Goal: Use online tool/utility: Utilize a website feature to perform a specific function

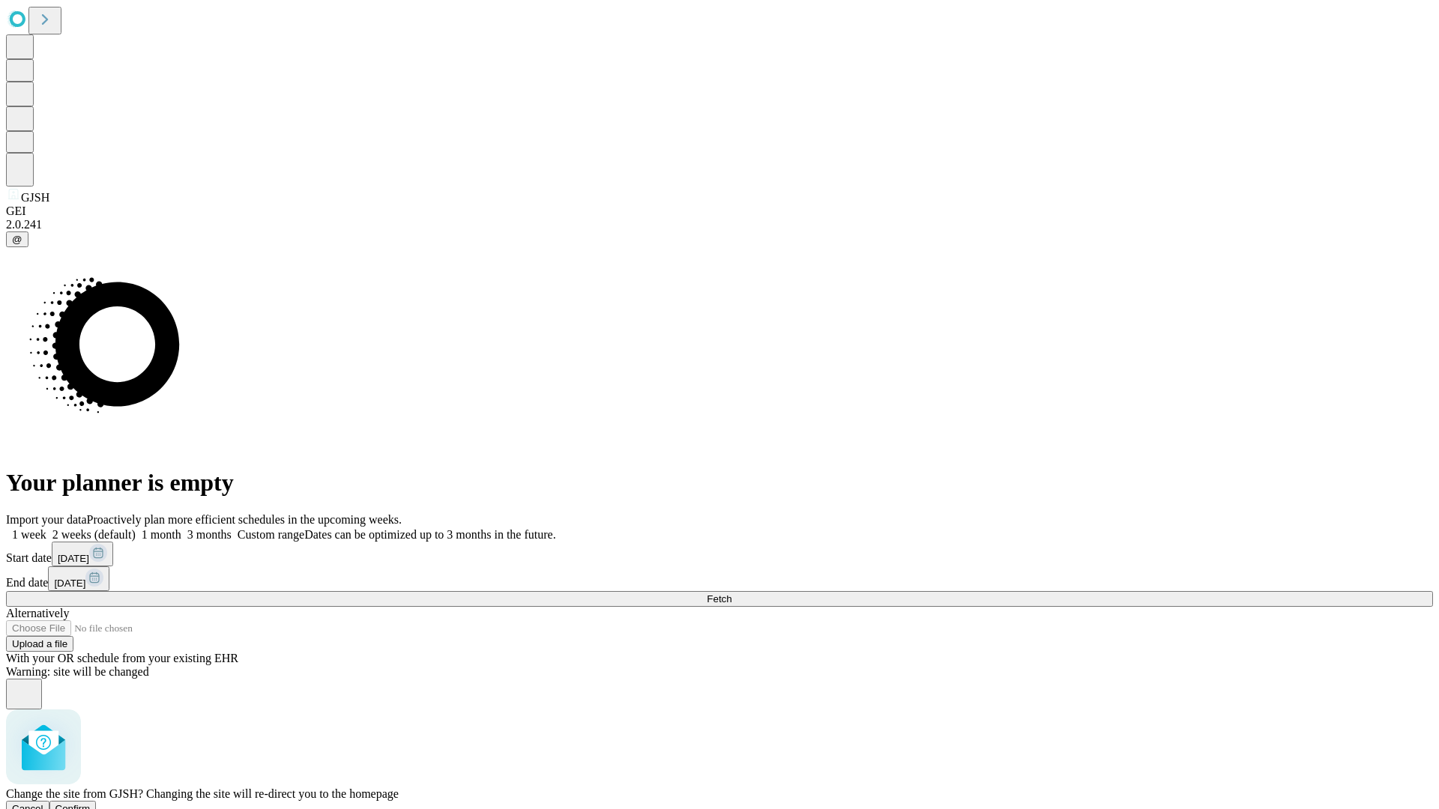
click at [91, 803] on span "Confirm" at bounding box center [72, 808] width 35 height 11
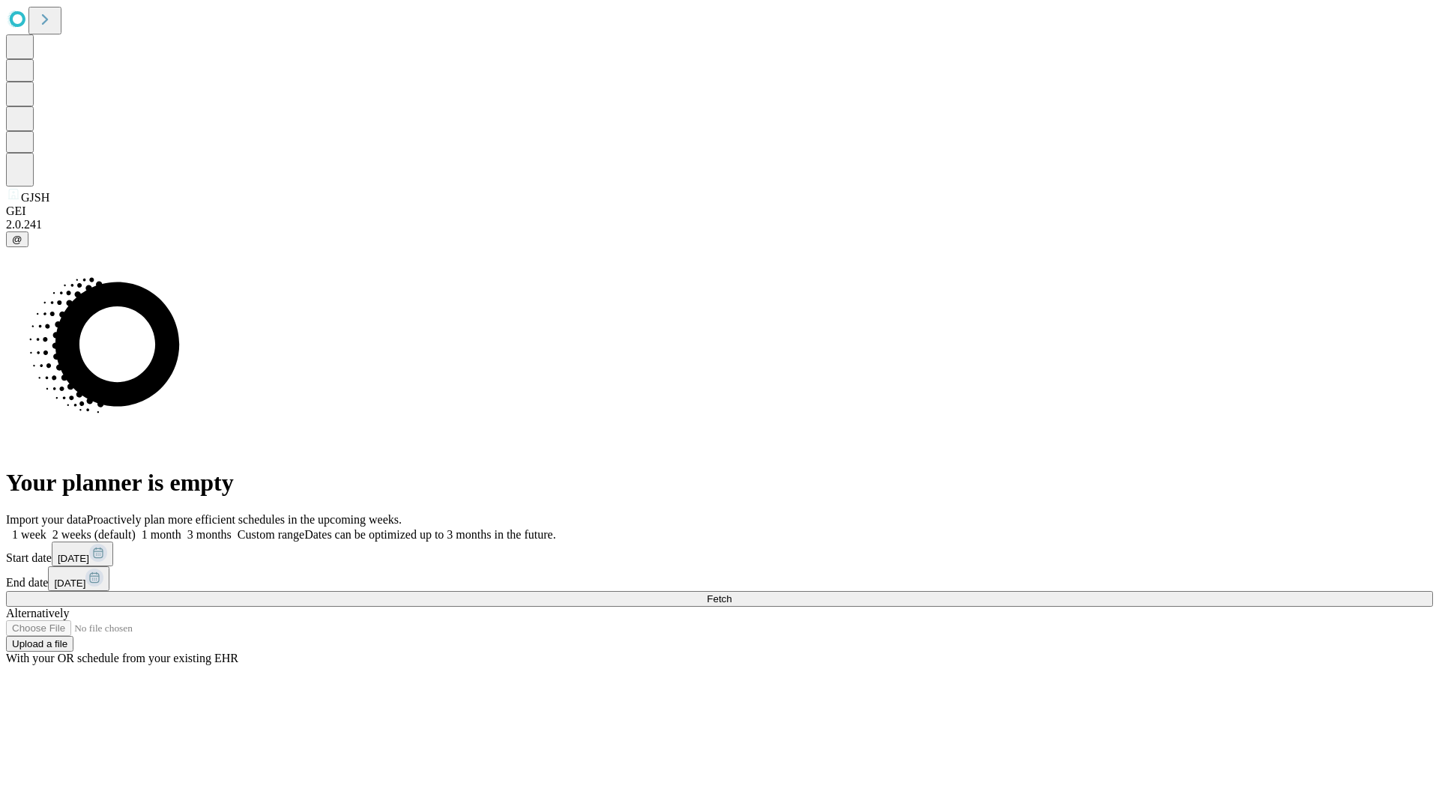
click at [46, 528] on label "1 week" at bounding box center [26, 534] width 40 height 13
click at [731, 593] on span "Fetch" at bounding box center [719, 598] width 25 height 11
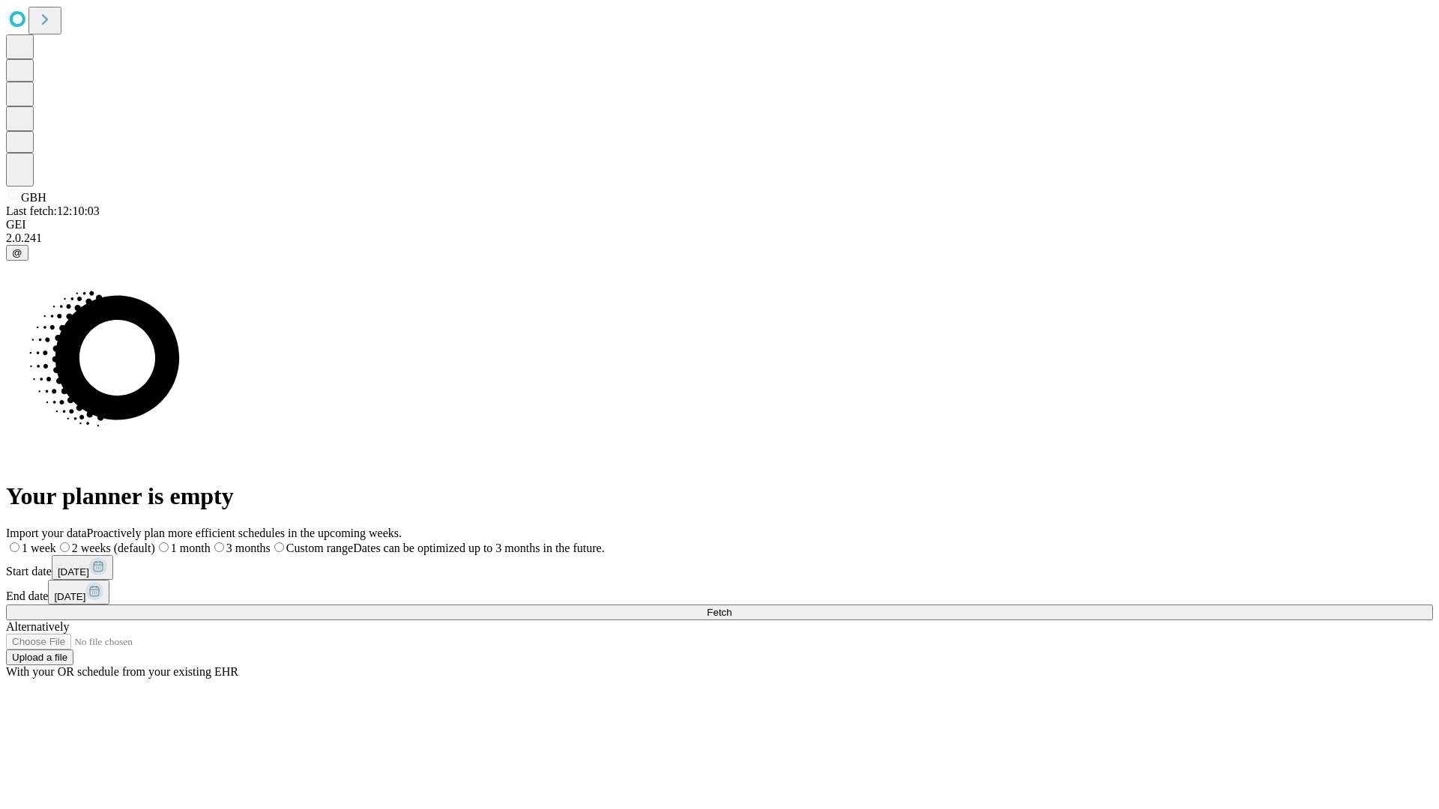
click at [56, 542] on label "1 week" at bounding box center [31, 548] width 50 height 13
click at [731, 607] on span "Fetch" at bounding box center [719, 612] width 25 height 11
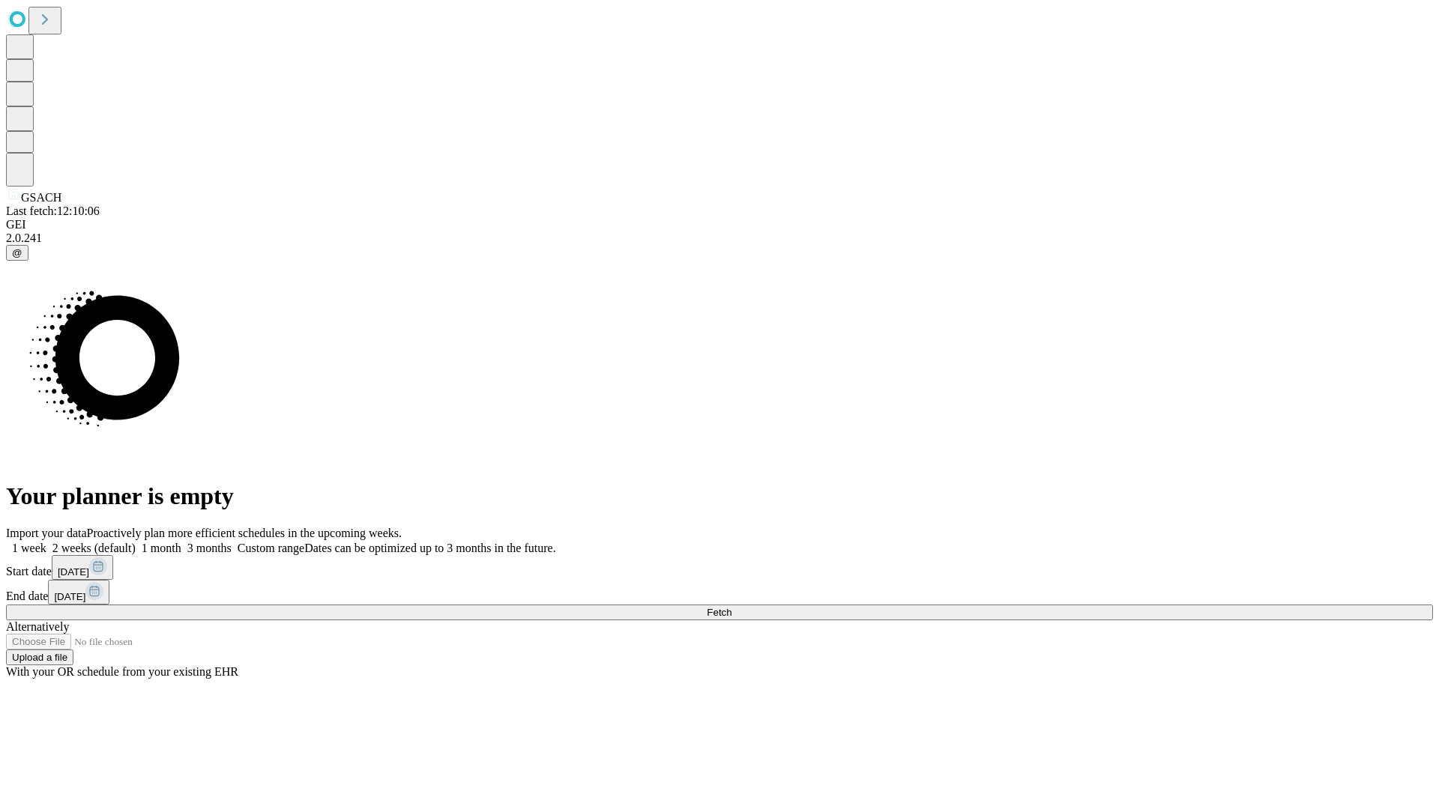
click at [731, 607] on span "Fetch" at bounding box center [719, 612] width 25 height 11
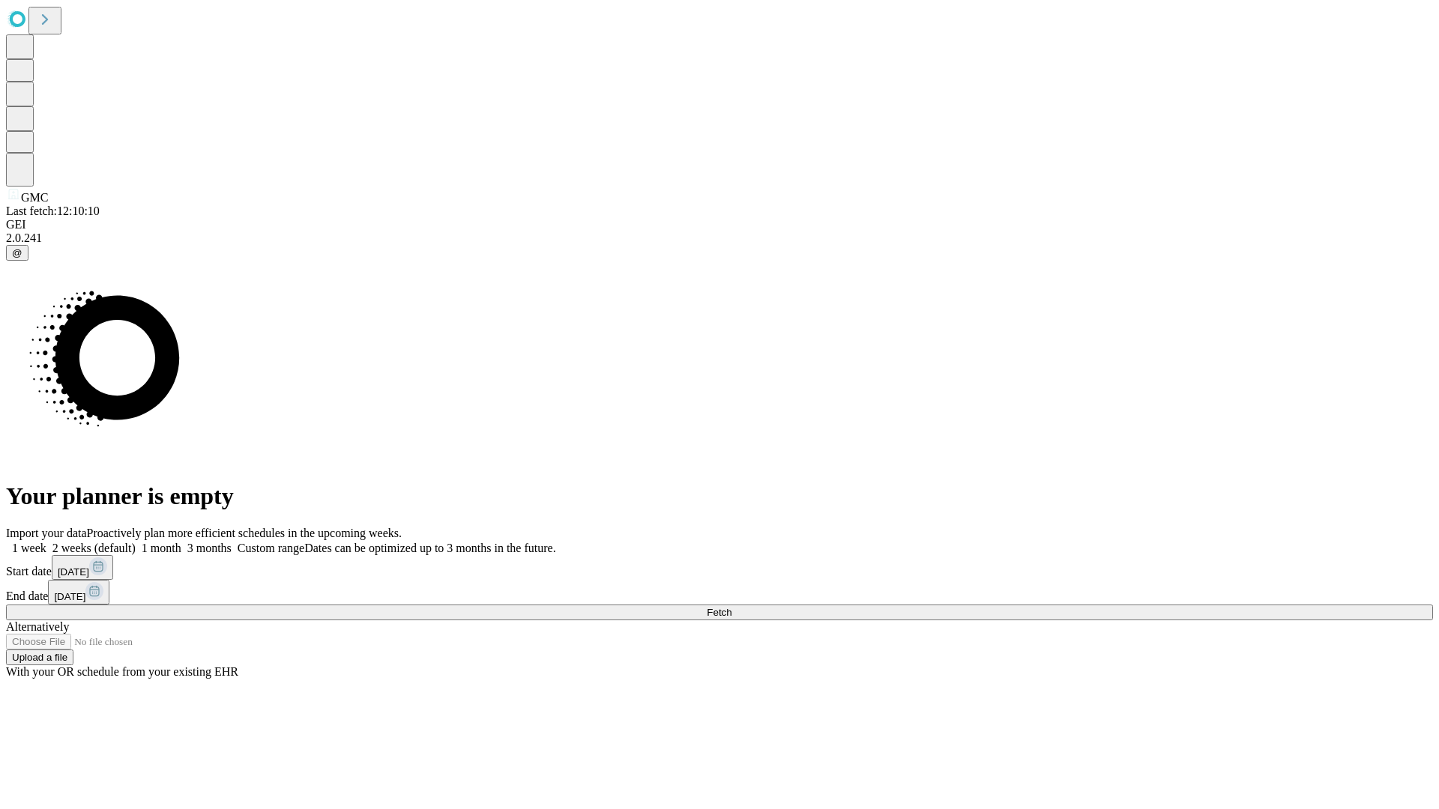
click at [46, 542] on label "1 week" at bounding box center [26, 548] width 40 height 13
click at [731, 607] on span "Fetch" at bounding box center [719, 612] width 25 height 11
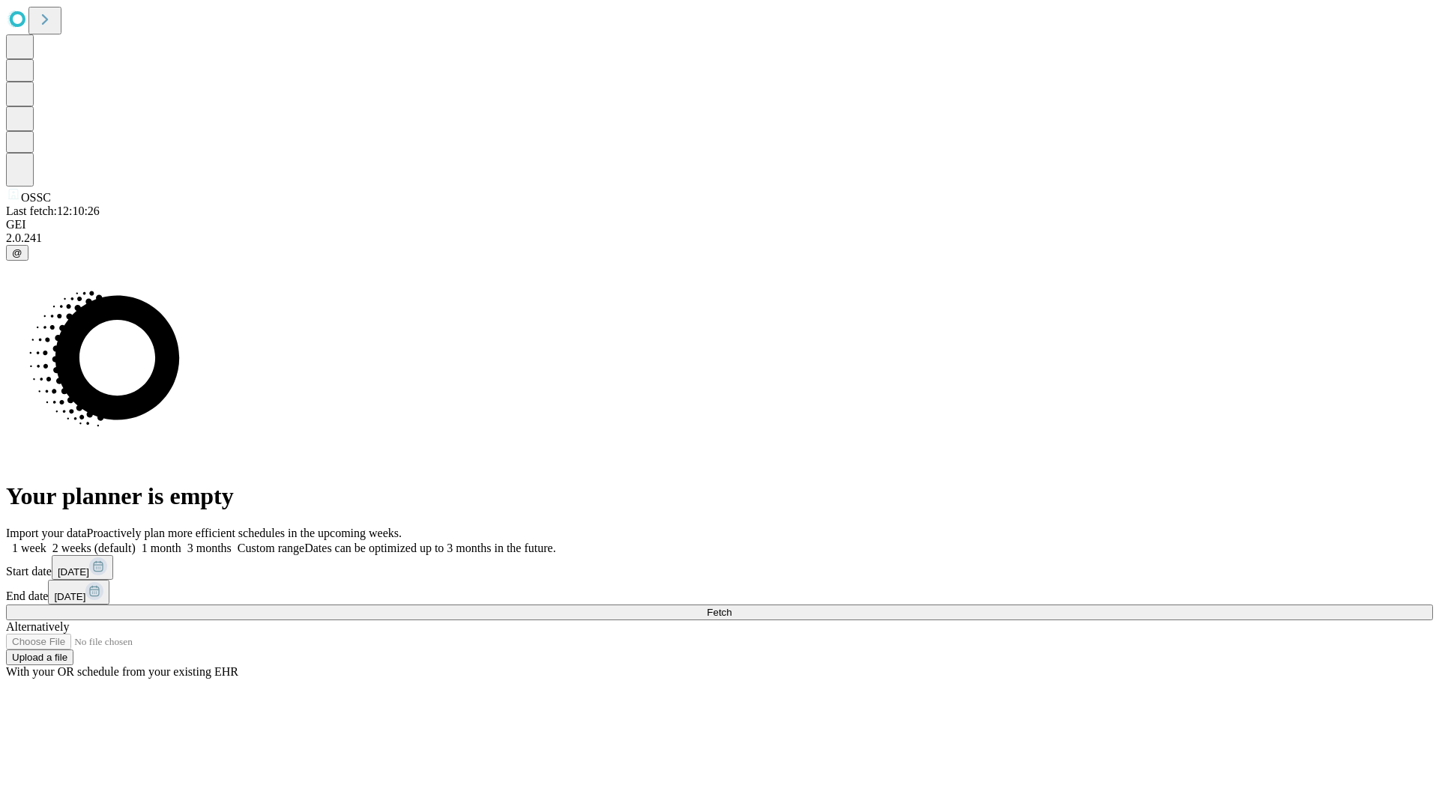
click at [46, 542] on label "1 week" at bounding box center [26, 548] width 40 height 13
click at [731, 607] on span "Fetch" at bounding box center [719, 612] width 25 height 11
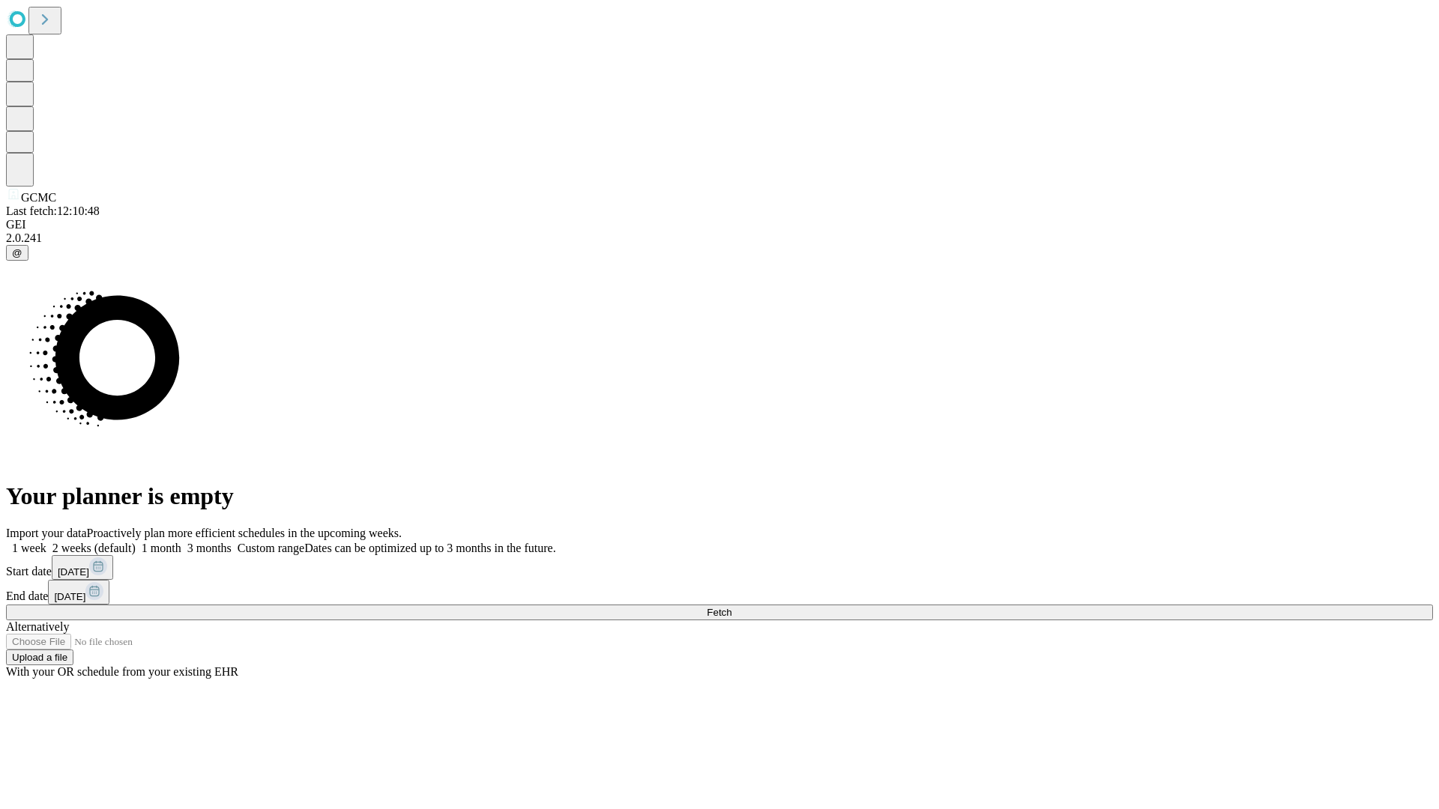
click at [46, 542] on label "1 week" at bounding box center [26, 548] width 40 height 13
click at [731, 607] on span "Fetch" at bounding box center [719, 612] width 25 height 11
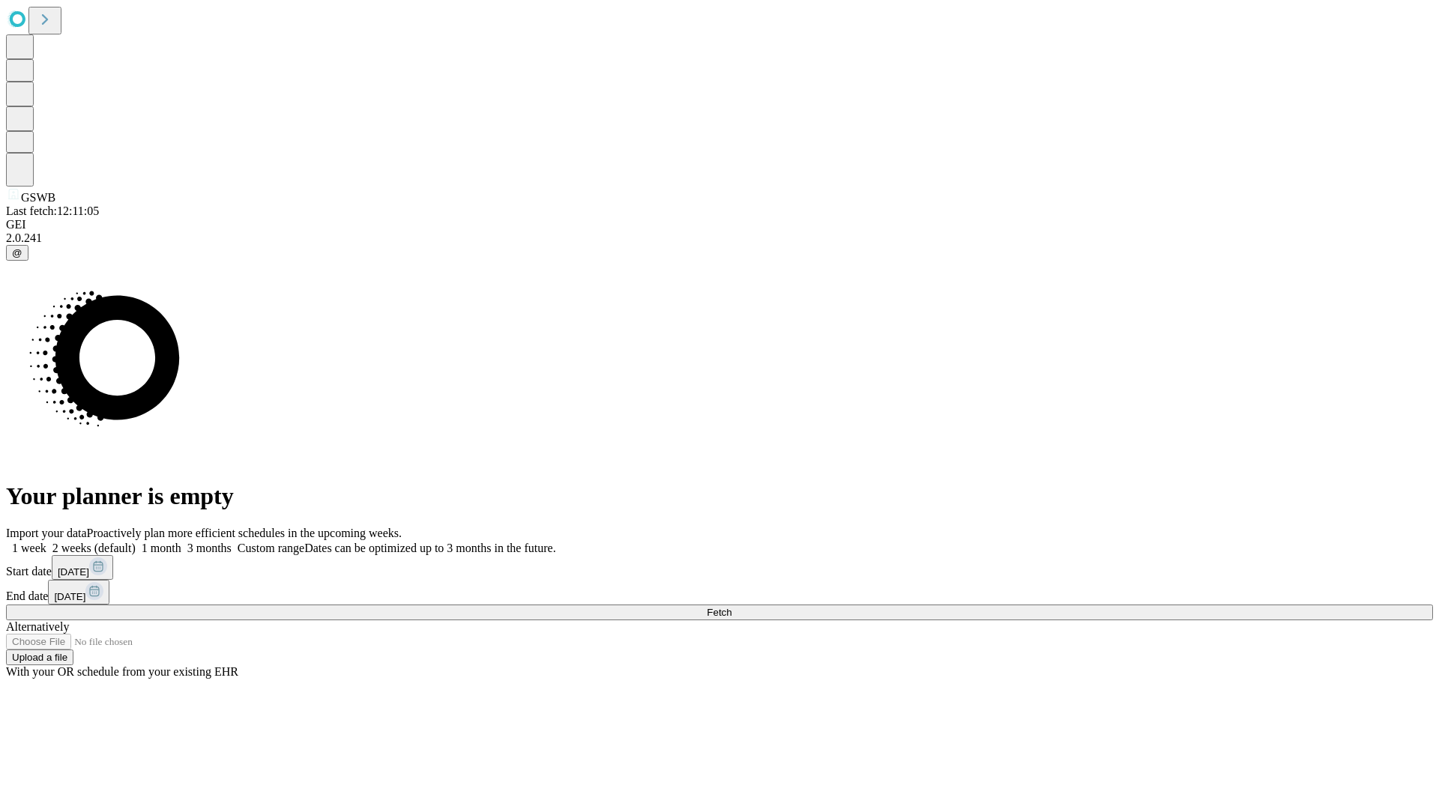
click at [731, 607] on span "Fetch" at bounding box center [719, 612] width 25 height 11
